Goal: Task Accomplishment & Management: Use online tool/utility

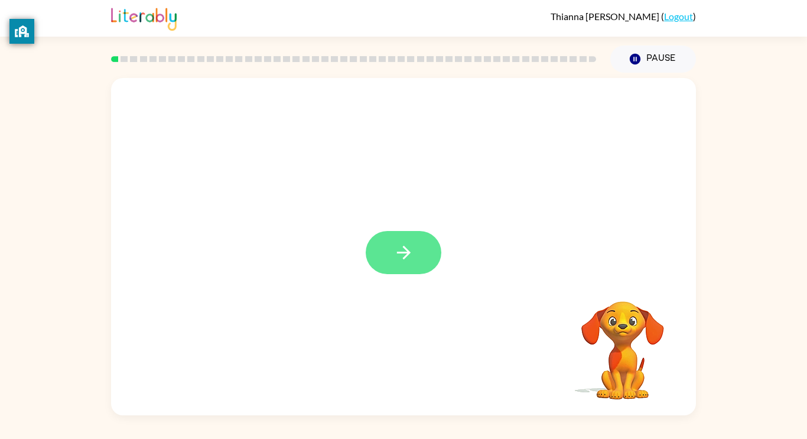
click at [422, 256] on button "button" at bounding box center [404, 252] width 76 height 43
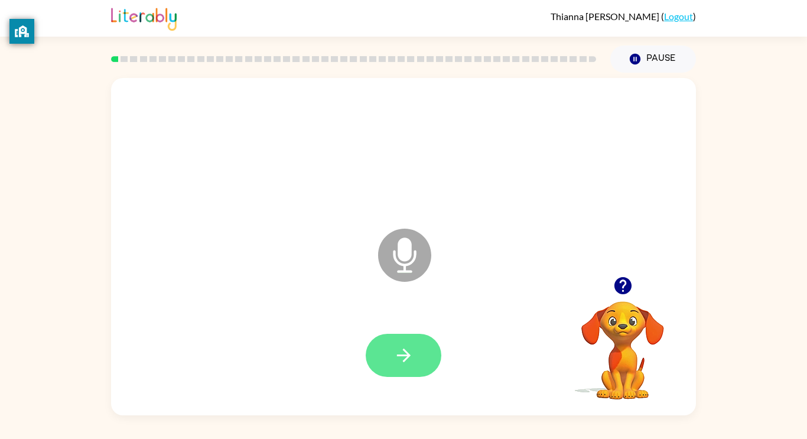
click at [390, 363] on button "button" at bounding box center [404, 355] width 76 height 43
click at [392, 364] on button "button" at bounding box center [404, 355] width 76 height 43
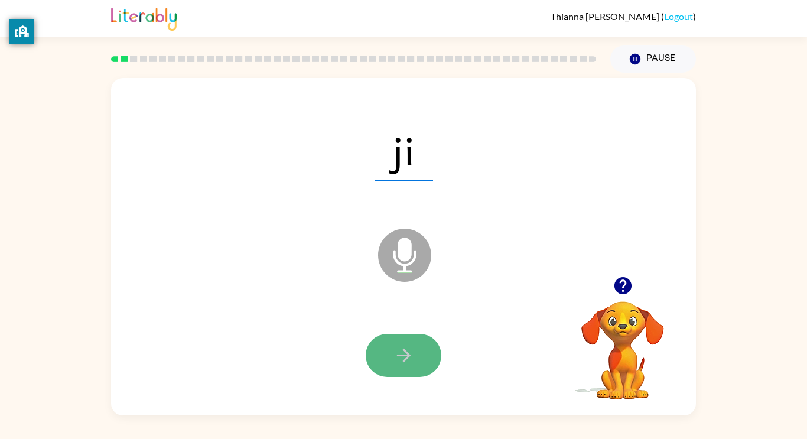
click at [384, 366] on button "button" at bounding box center [404, 355] width 76 height 43
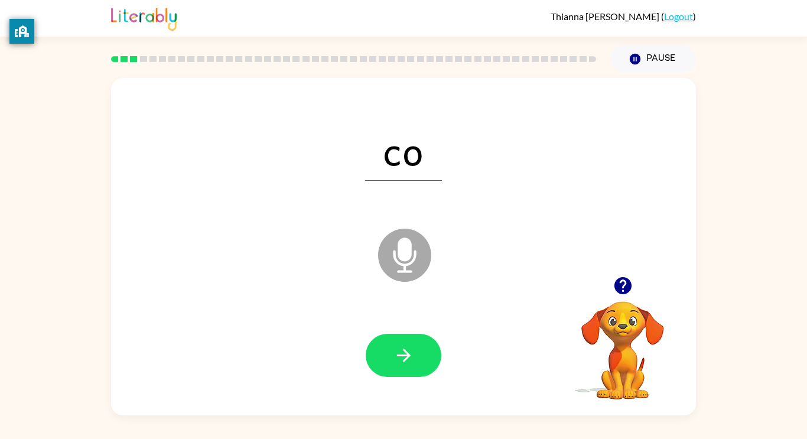
click at [384, 366] on button "button" at bounding box center [404, 355] width 76 height 43
click at [400, 355] on icon "button" at bounding box center [403, 355] width 14 height 14
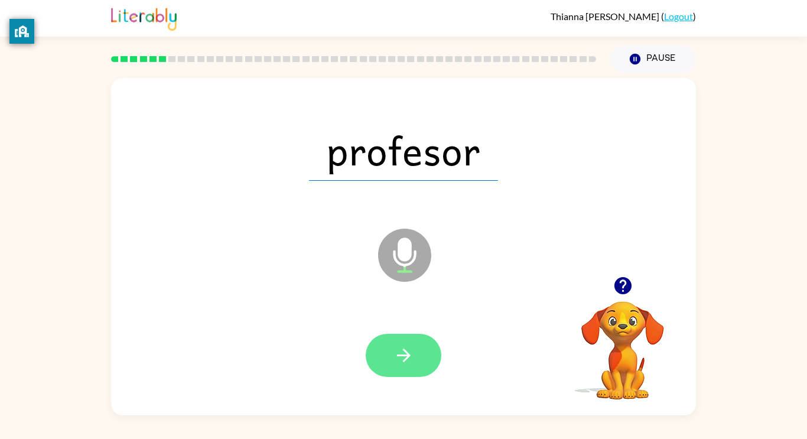
click at [399, 355] on icon "button" at bounding box center [403, 355] width 14 height 14
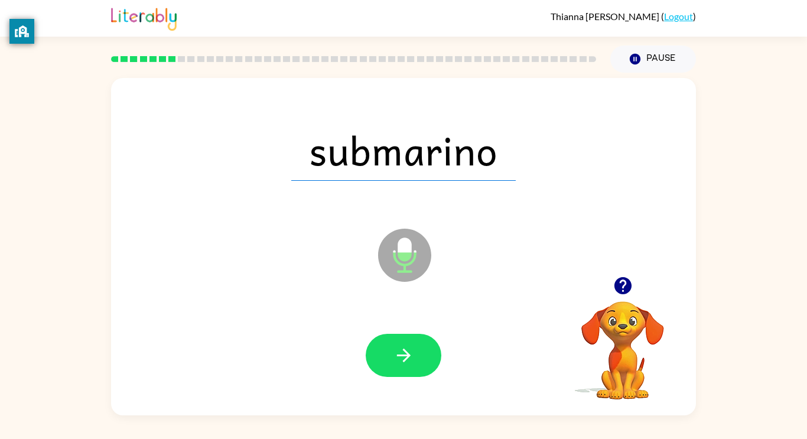
click at [399, 355] on icon "button" at bounding box center [403, 355] width 14 height 14
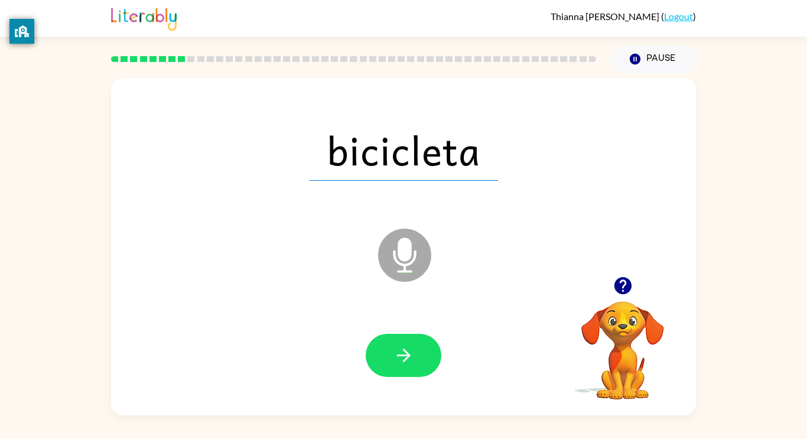
click at [399, 355] on icon "button" at bounding box center [403, 355] width 14 height 14
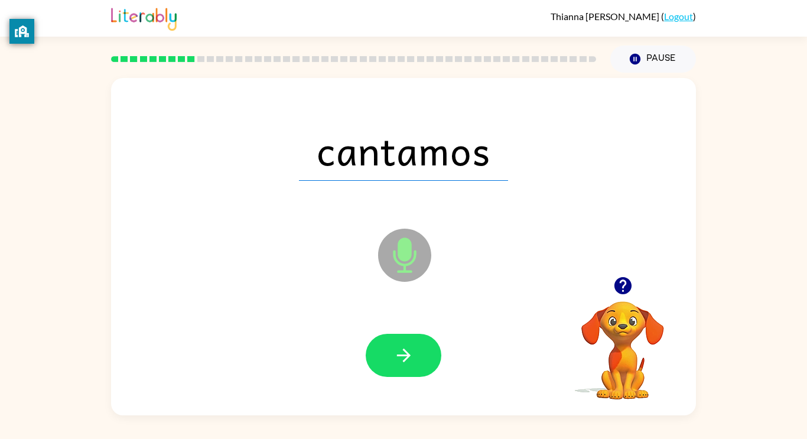
click at [399, 355] on icon "button" at bounding box center [403, 355] width 14 height 14
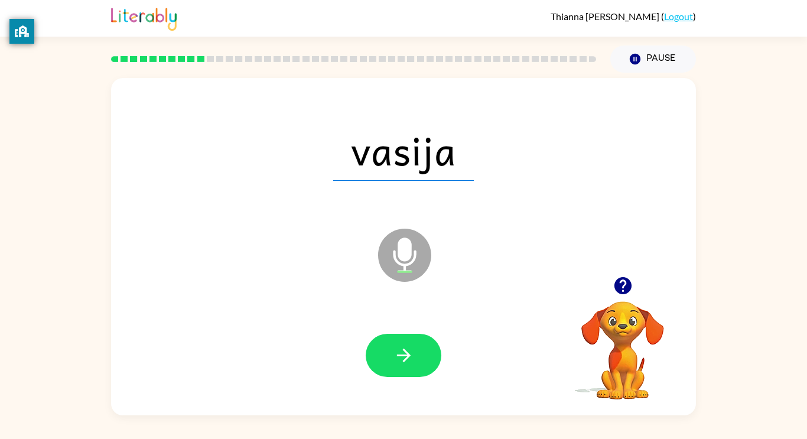
click at [399, 355] on icon "button" at bounding box center [403, 355] width 14 height 14
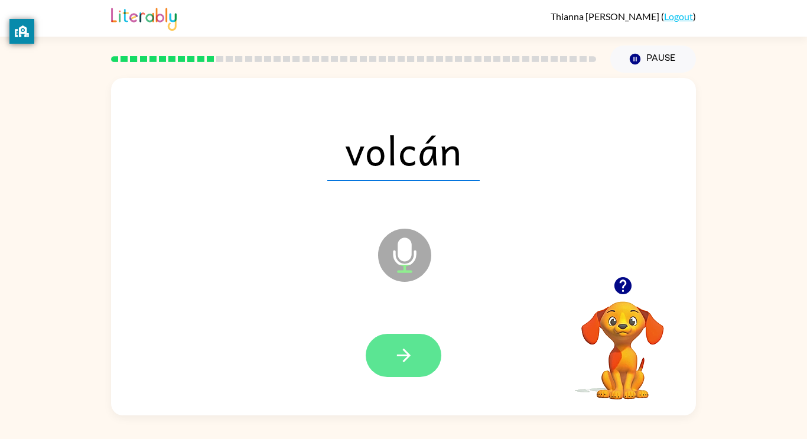
click at [385, 366] on button "button" at bounding box center [404, 355] width 76 height 43
click at [405, 374] on div at bounding box center [404, 355] width 76 height 43
click at [400, 363] on icon "button" at bounding box center [403, 355] width 21 height 21
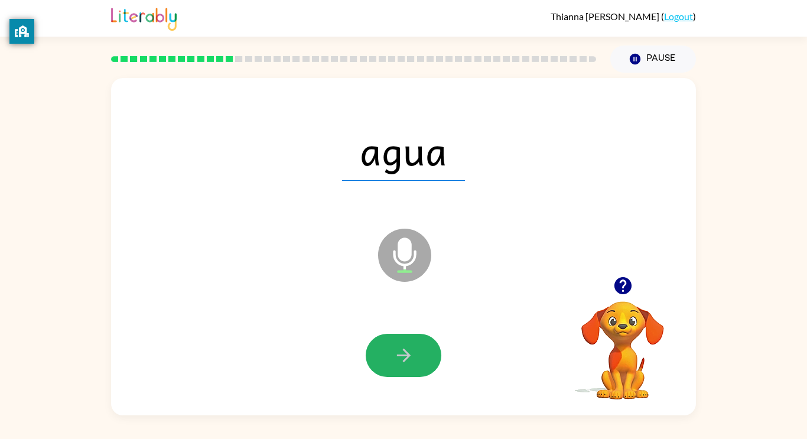
click at [400, 363] on icon "button" at bounding box center [403, 355] width 21 height 21
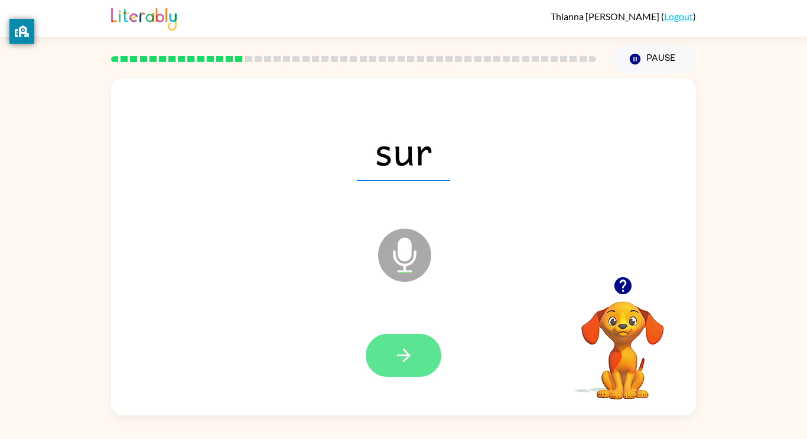
click at [394, 363] on icon "button" at bounding box center [403, 355] width 21 height 21
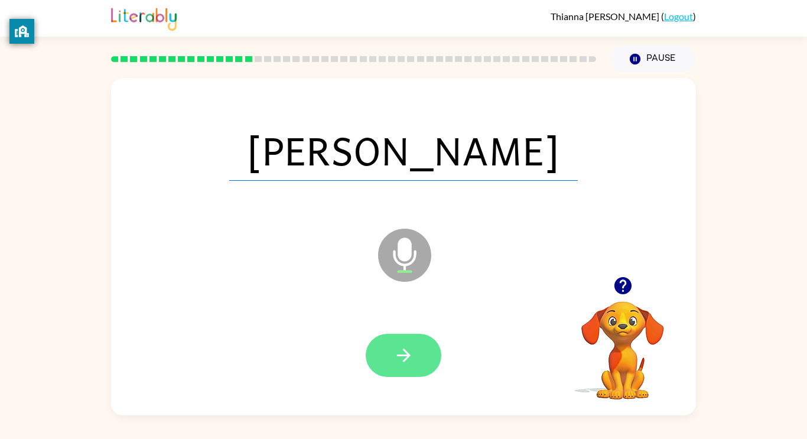
click at [405, 367] on button "button" at bounding box center [404, 355] width 76 height 43
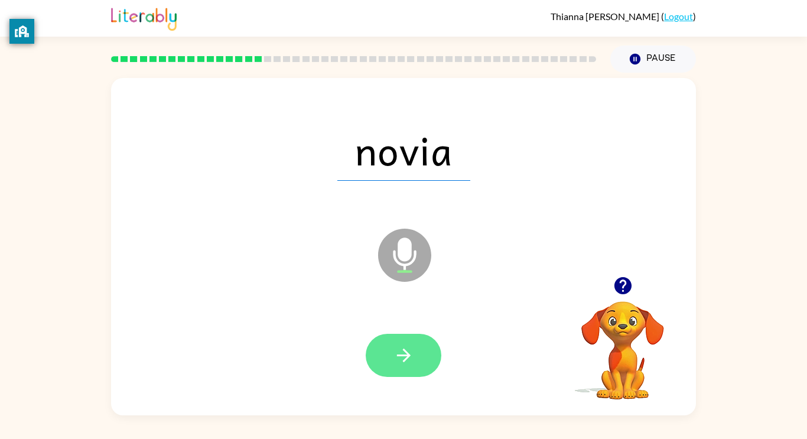
click at [402, 357] on icon "button" at bounding box center [403, 355] width 21 height 21
click at [398, 353] on icon "button" at bounding box center [403, 355] width 21 height 21
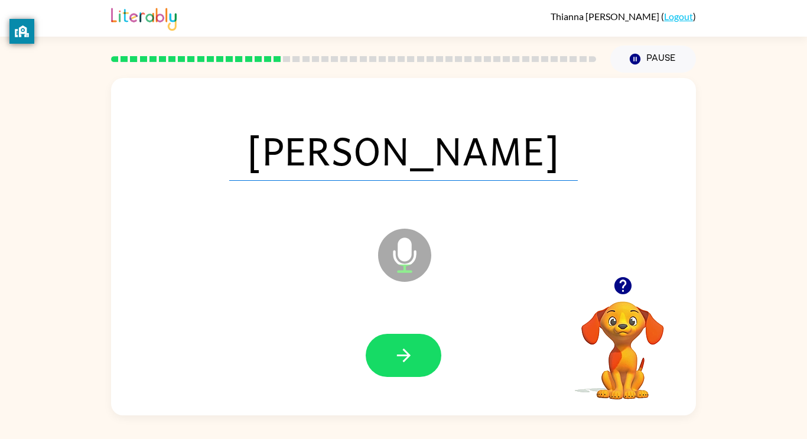
click at [398, 353] on icon "button" at bounding box center [403, 355] width 21 height 21
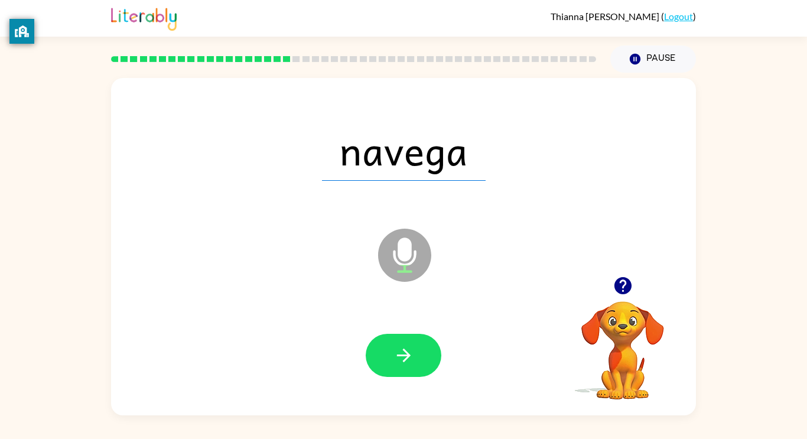
click at [398, 353] on icon "button" at bounding box center [403, 355] width 21 height 21
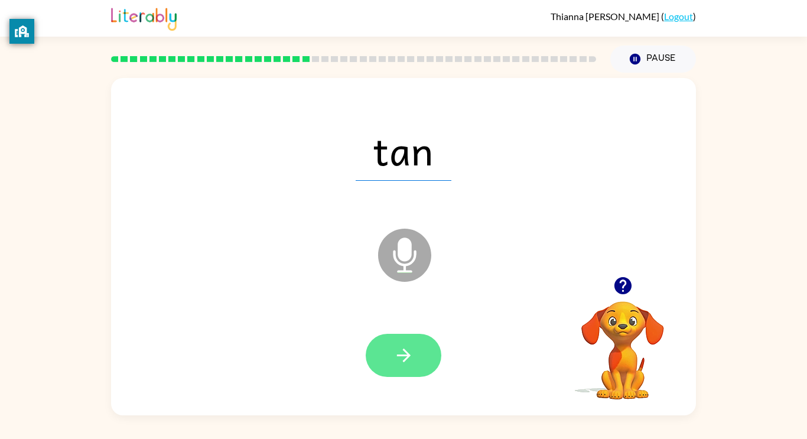
click at [401, 361] on icon "button" at bounding box center [403, 355] width 21 height 21
click at [400, 359] on div at bounding box center [404, 355] width 76 height 43
click at [403, 377] on div at bounding box center [403, 355] width 561 height 97
click at [395, 360] on icon "button" at bounding box center [403, 355] width 21 height 21
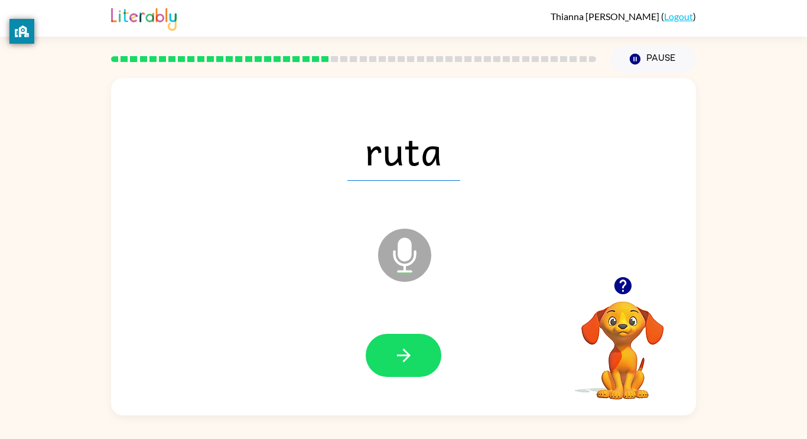
click at [395, 360] on icon "button" at bounding box center [403, 355] width 21 height 21
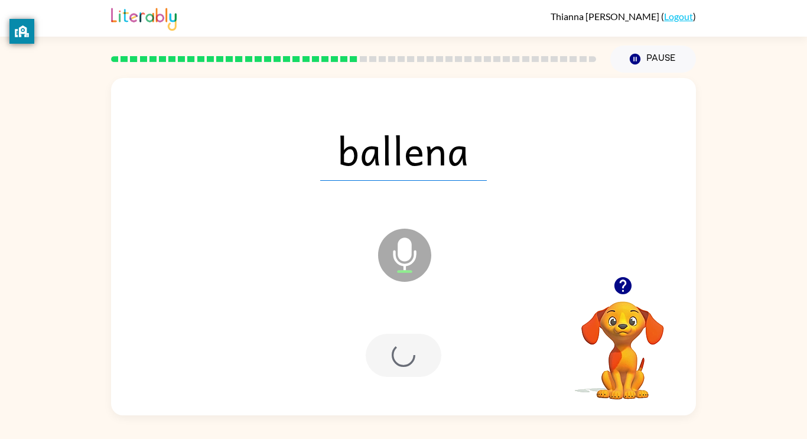
click at [395, 360] on div at bounding box center [404, 355] width 76 height 43
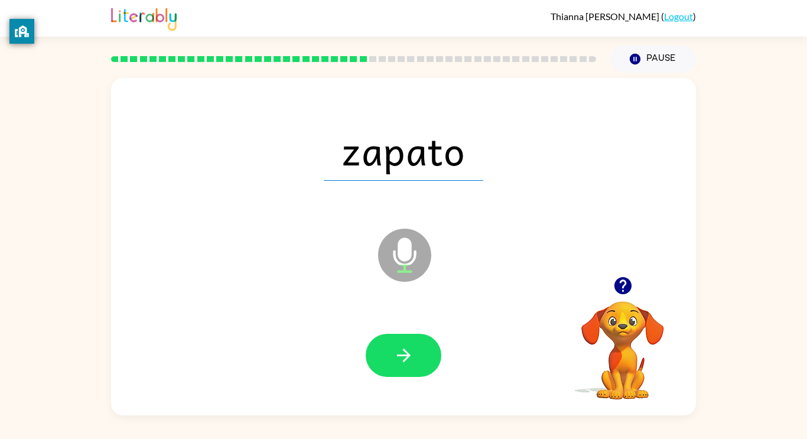
click at [395, 360] on icon "button" at bounding box center [403, 355] width 21 height 21
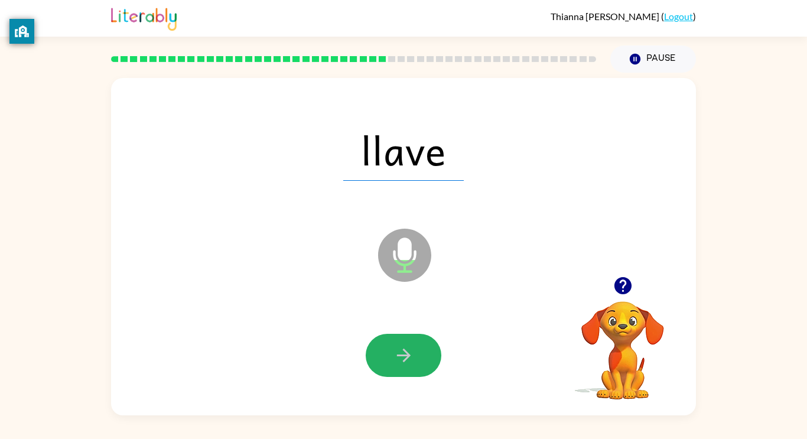
click at [395, 360] on icon "button" at bounding box center [403, 355] width 21 height 21
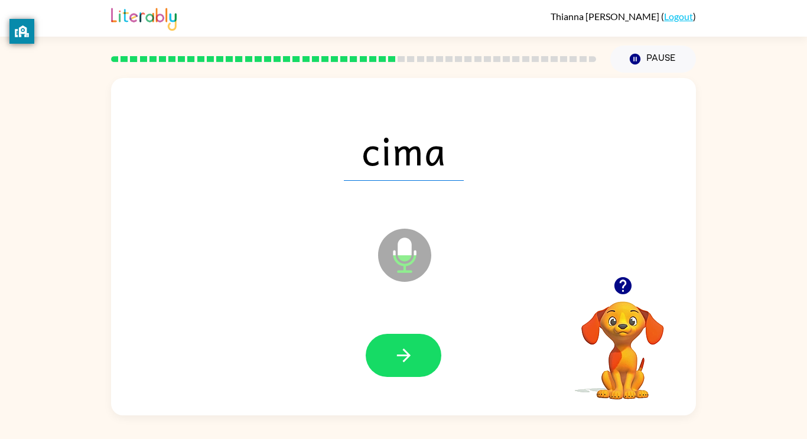
click at [395, 360] on icon "button" at bounding box center [403, 355] width 21 height 21
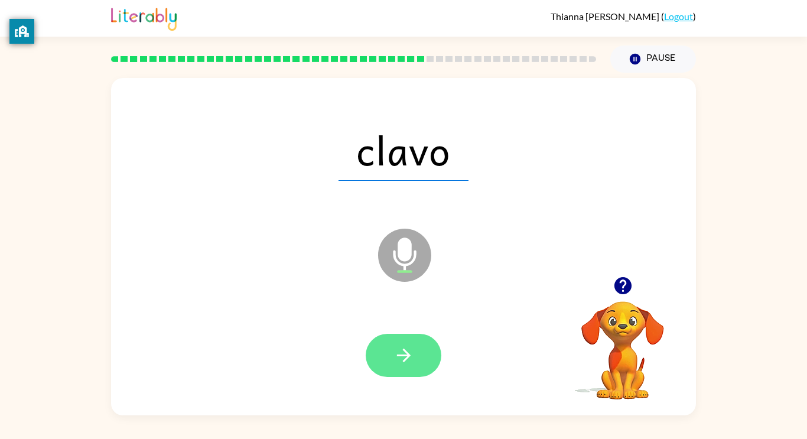
click at [403, 366] on button "button" at bounding box center [404, 355] width 76 height 43
click at [410, 370] on div at bounding box center [404, 355] width 76 height 43
click at [409, 367] on button "button" at bounding box center [404, 355] width 76 height 43
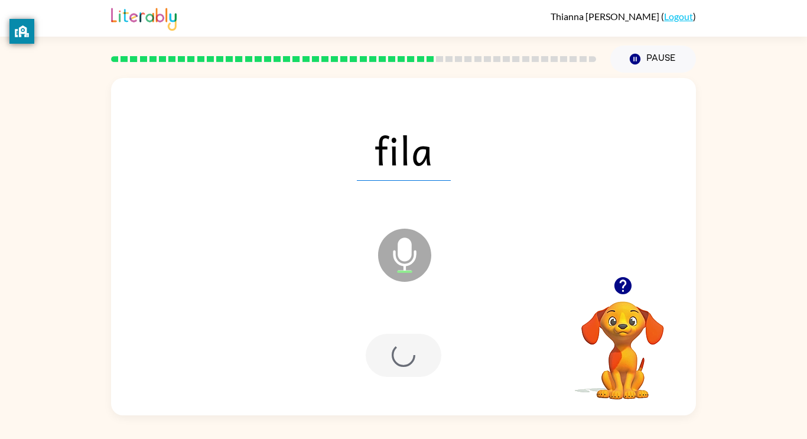
click at [406, 367] on div at bounding box center [404, 355] width 76 height 43
click at [408, 366] on div at bounding box center [404, 355] width 76 height 43
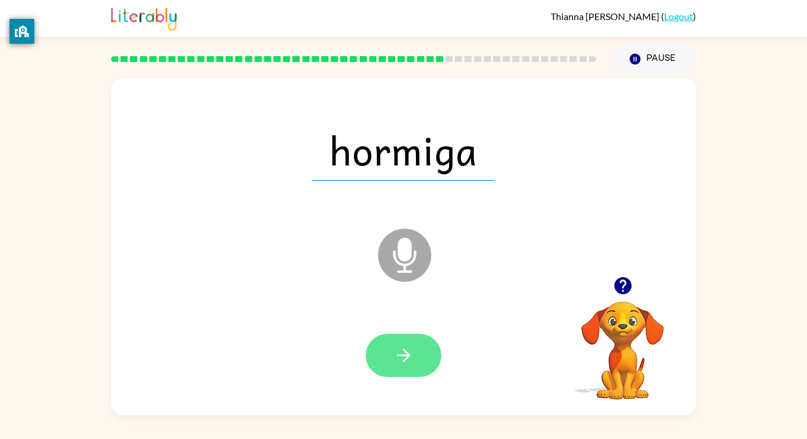
click at [380, 352] on button "button" at bounding box center [404, 355] width 76 height 43
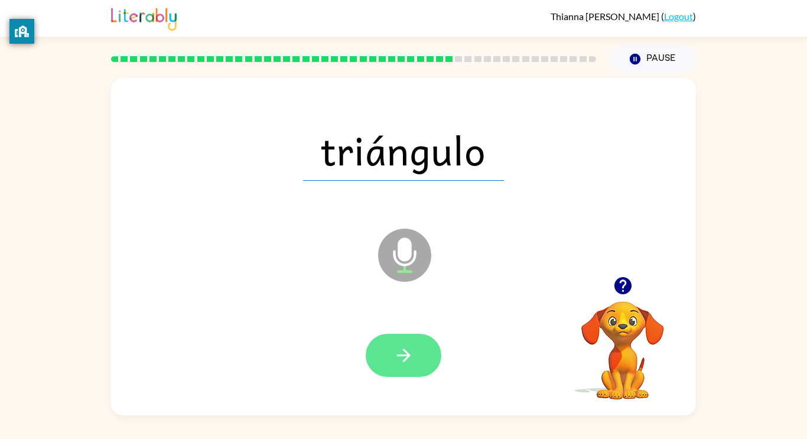
click at [399, 366] on button "button" at bounding box center [404, 355] width 76 height 43
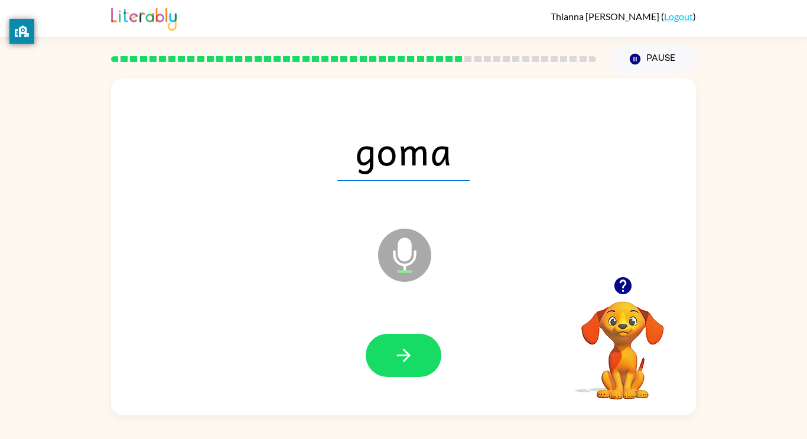
click at [399, 366] on button "button" at bounding box center [404, 355] width 76 height 43
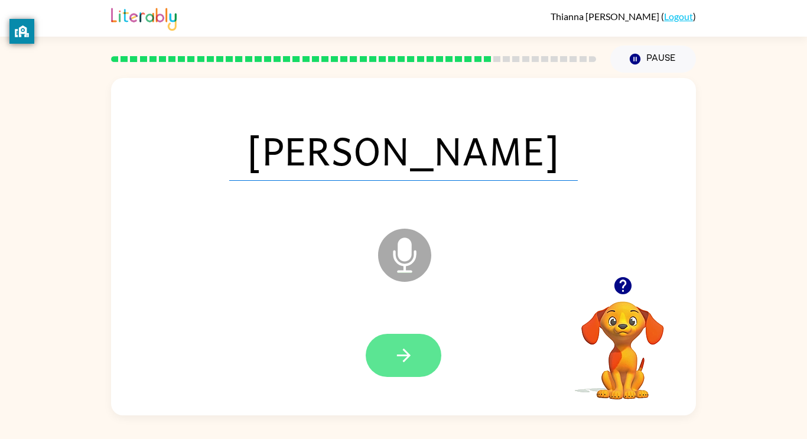
click at [419, 364] on button "button" at bounding box center [404, 355] width 76 height 43
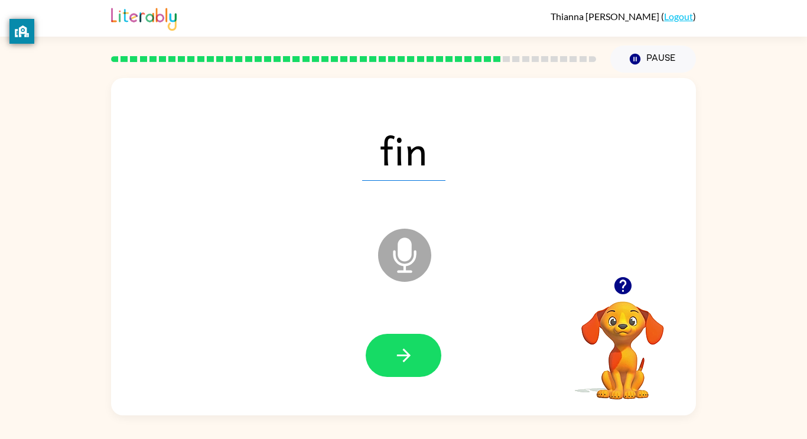
click at [419, 364] on button "button" at bounding box center [404, 355] width 76 height 43
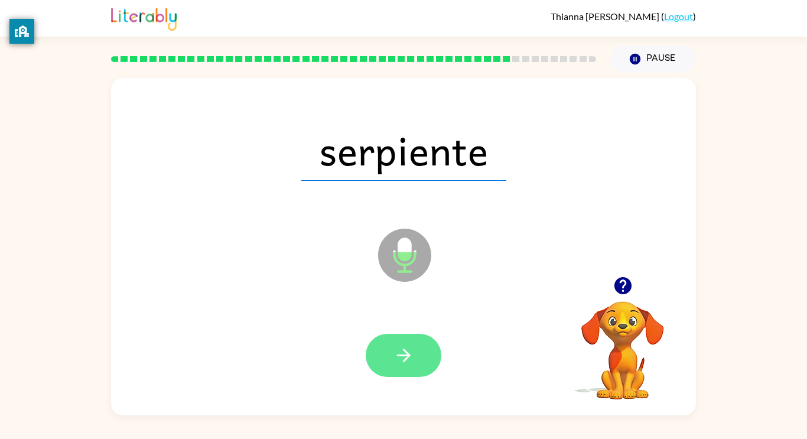
click at [418, 364] on button "button" at bounding box center [404, 355] width 76 height 43
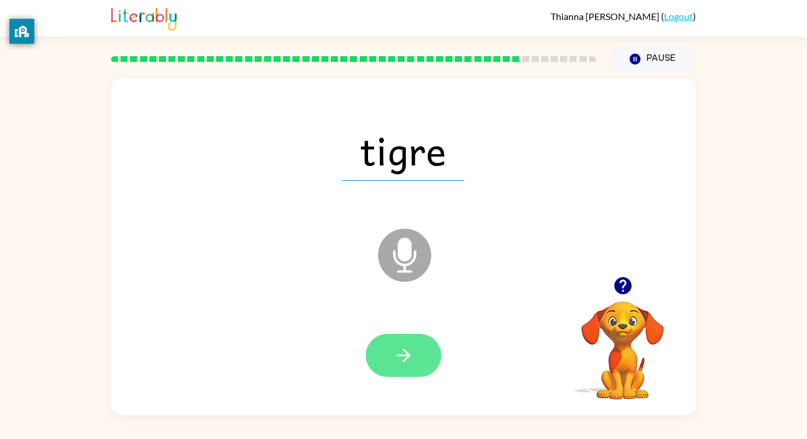
click at [415, 357] on button "button" at bounding box center [404, 355] width 76 height 43
click at [405, 361] on div at bounding box center [404, 355] width 76 height 43
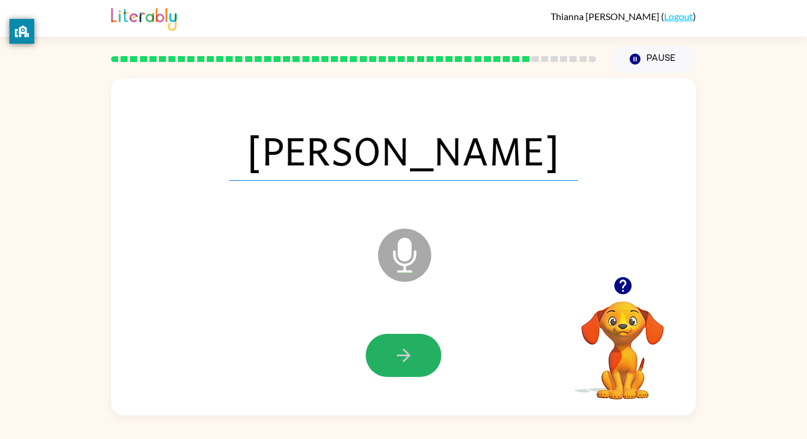
click at [409, 355] on icon "button" at bounding box center [403, 355] width 14 height 14
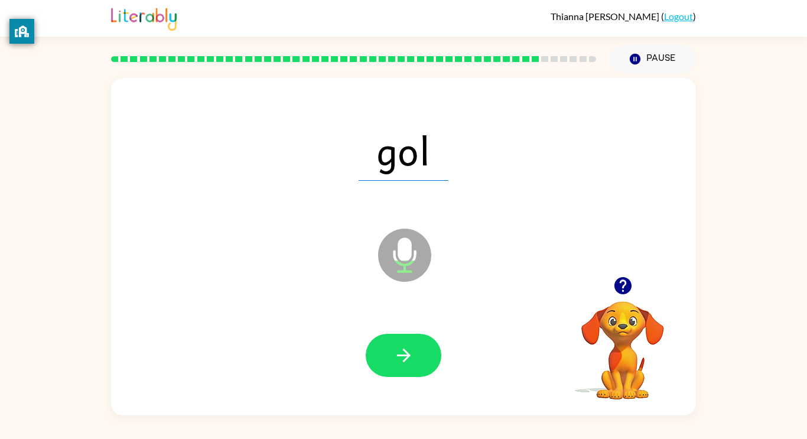
click at [409, 355] on icon "button" at bounding box center [403, 355] width 14 height 14
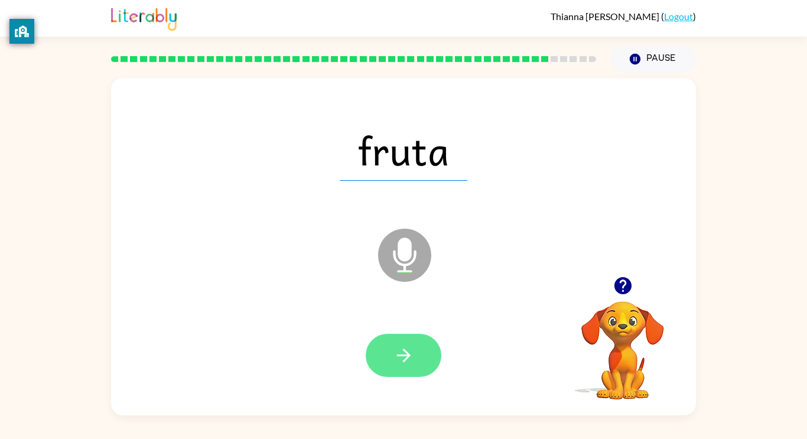
click at [403, 362] on icon "button" at bounding box center [403, 355] width 21 height 21
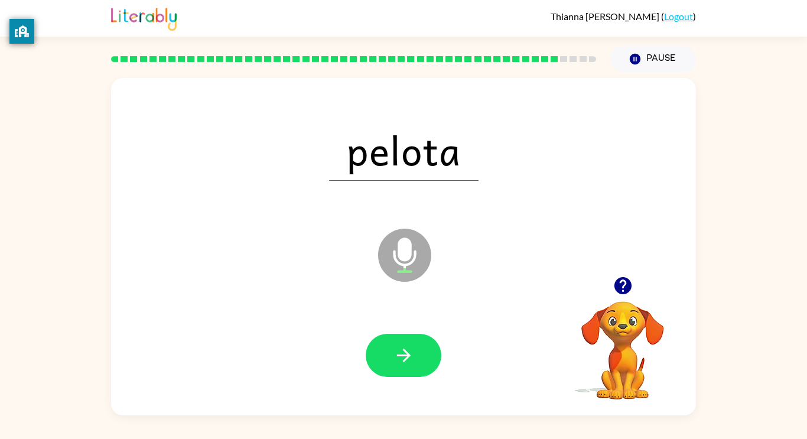
click at [403, 362] on icon "button" at bounding box center [403, 355] width 21 height 21
